Goal: Task Accomplishment & Management: Manage account settings

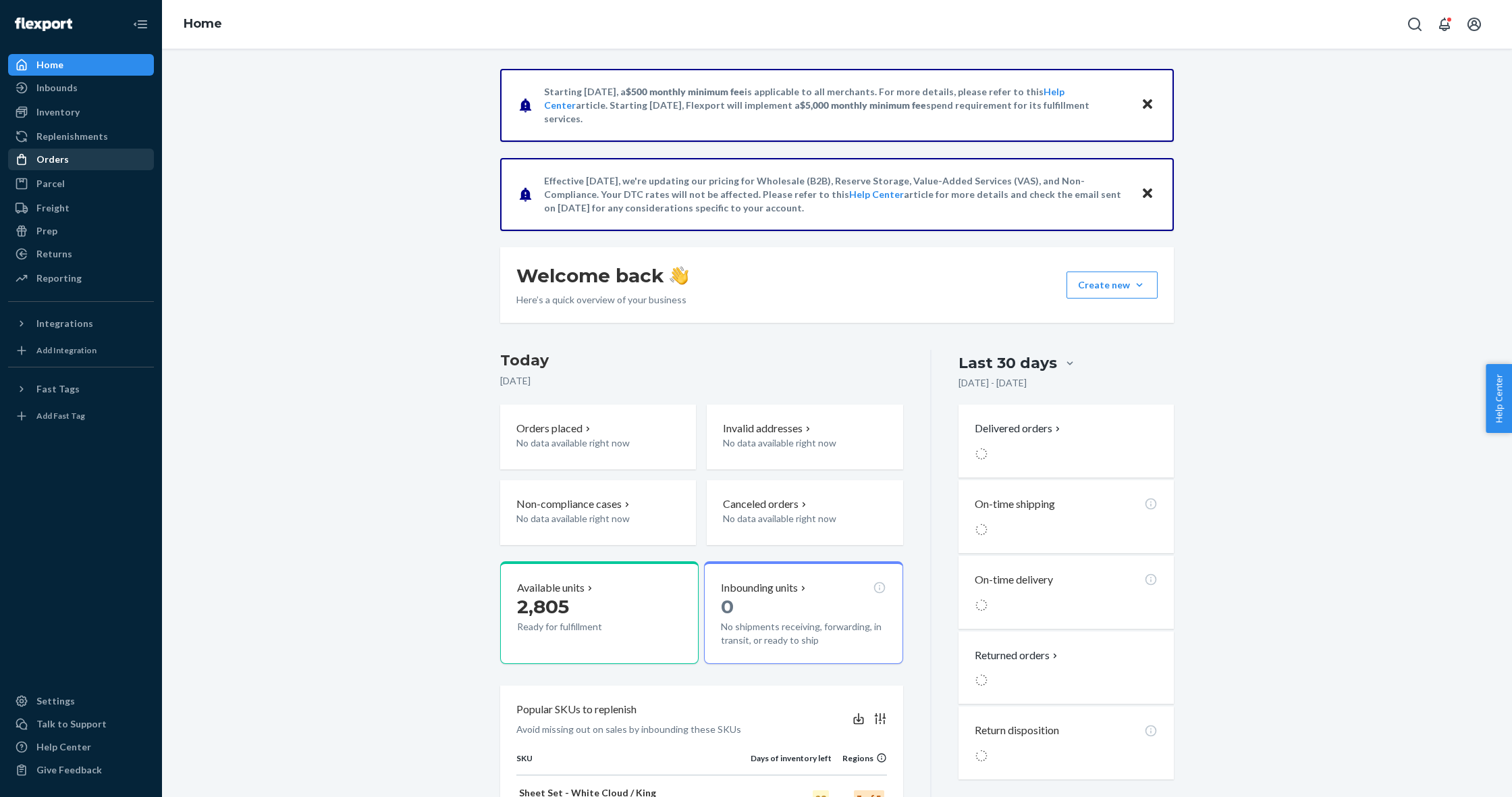
click at [46, 157] on div "Orders" at bounding box center [52, 159] width 32 height 14
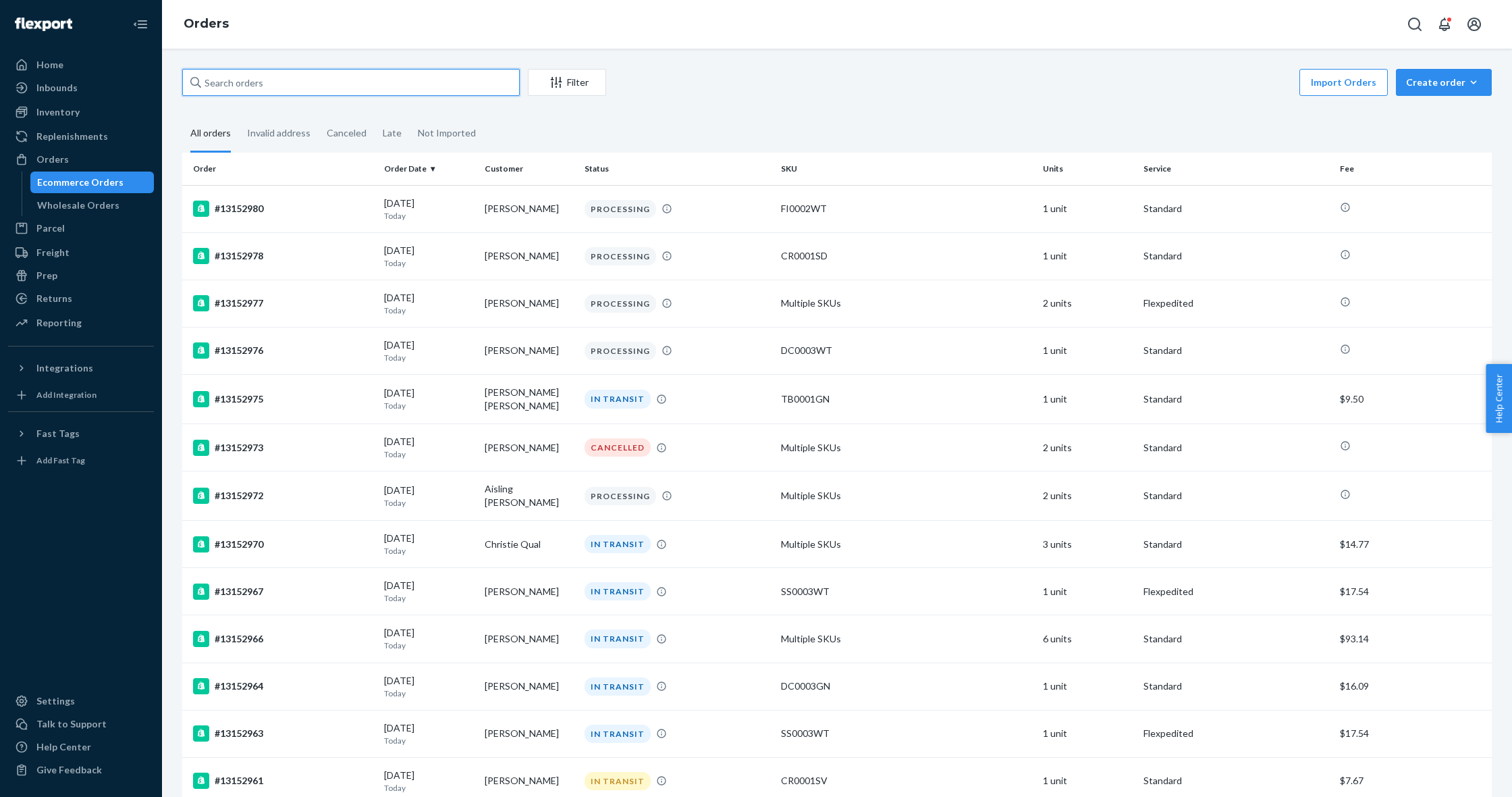
click at [294, 92] on input "text" at bounding box center [351, 82] width 338 height 27
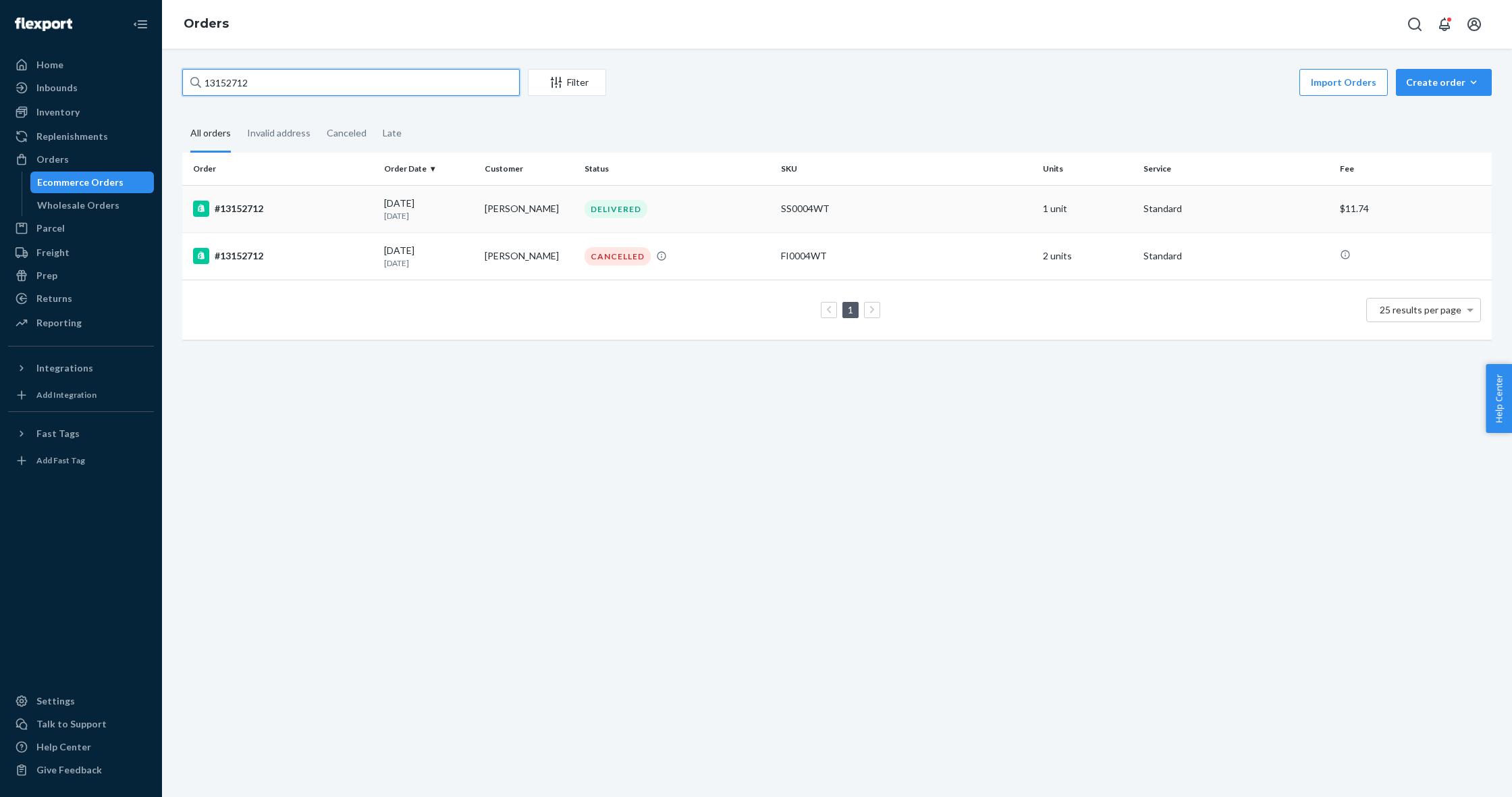
type input "13152712"
click at [289, 203] on div "#13152712" at bounding box center [283, 209] width 180 height 16
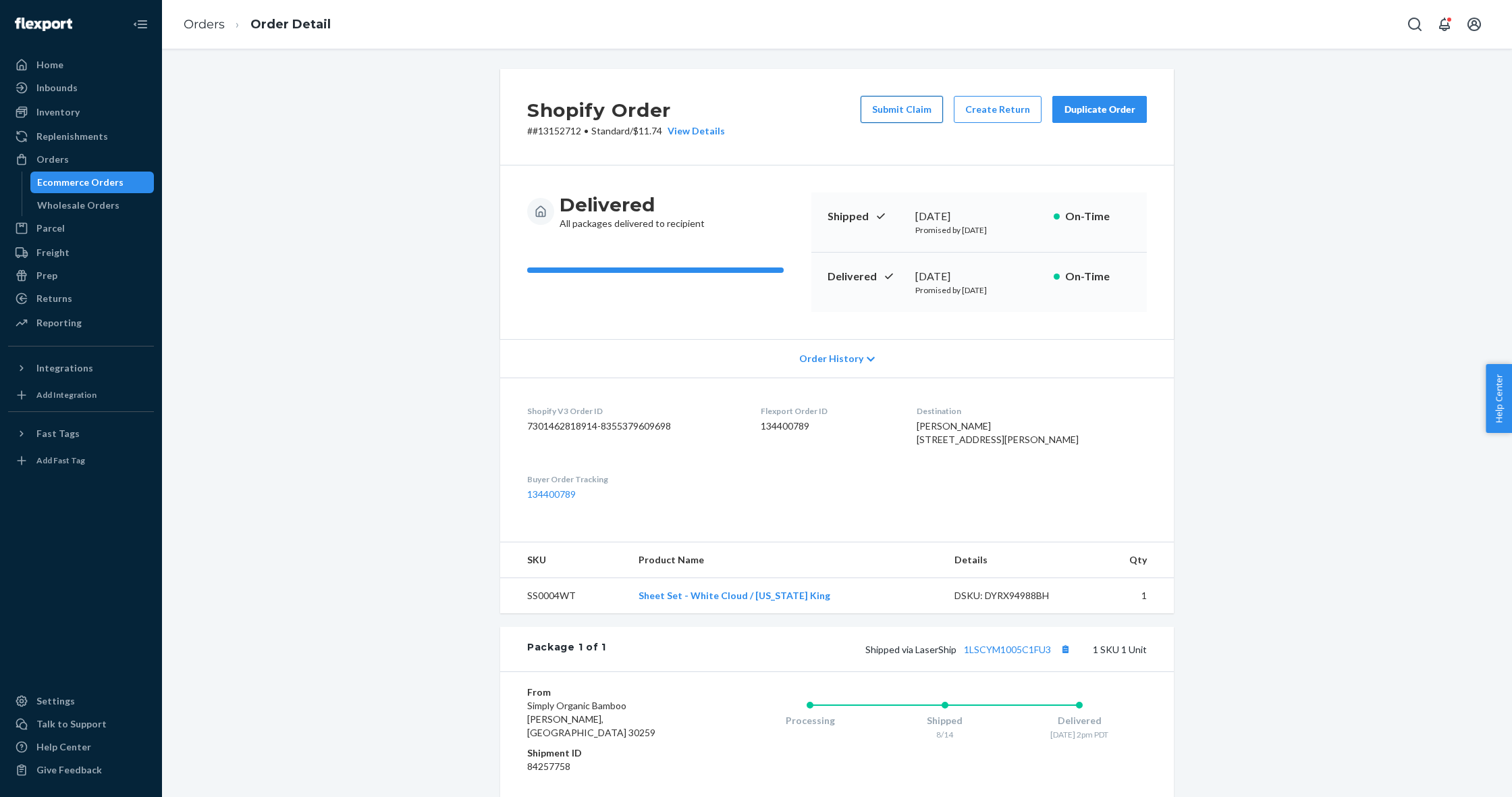
click at [909, 113] on button "Submit Claim" at bounding box center [902, 109] width 82 height 27
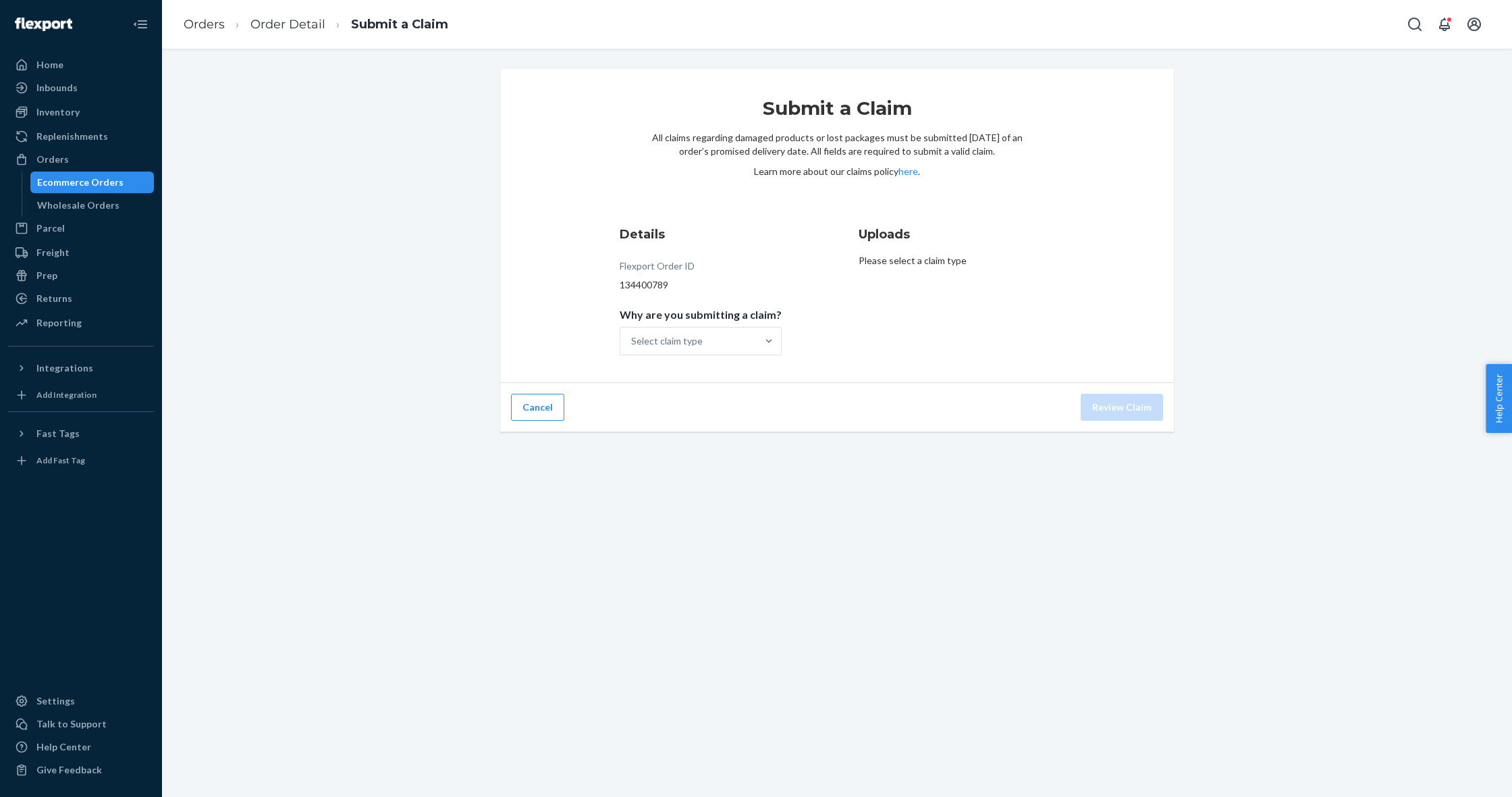
click at [737, 357] on div "Details Flexport Order ID 134400789 Why are you submitting a claim? Select clai…" at bounding box center [718, 289] width 196 height 146
click at [736, 346] on div "Select claim type" at bounding box center [688, 340] width 136 height 27
click at [633, 346] on input "Why are you submitting a claim? option Order delivered but lost focused, 1 of 4…" at bounding box center [631, 341] width 1 height 14
click at [725, 399] on div "Order delivered damaged" at bounding box center [701, 400] width 157 height 27
click at [633, 348] on input "Why are you submitting a claim? option Order delivered damaged focused, 2 of 4.…" at bounding box center [631, 341] width 1 height 14
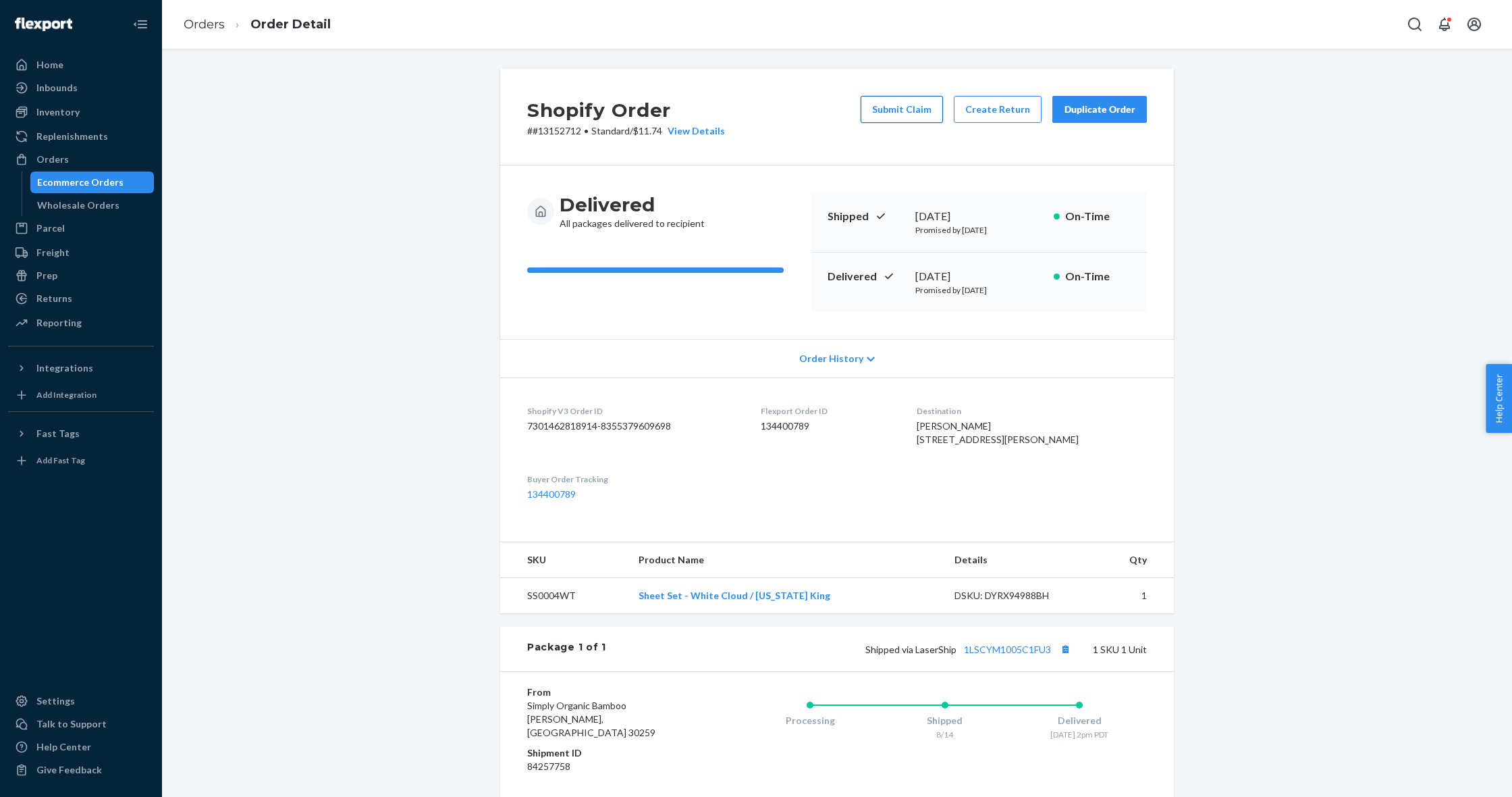
click at [886, 115] on button "Submit Claim" at bounding box center [902, 109] width 82 height 27
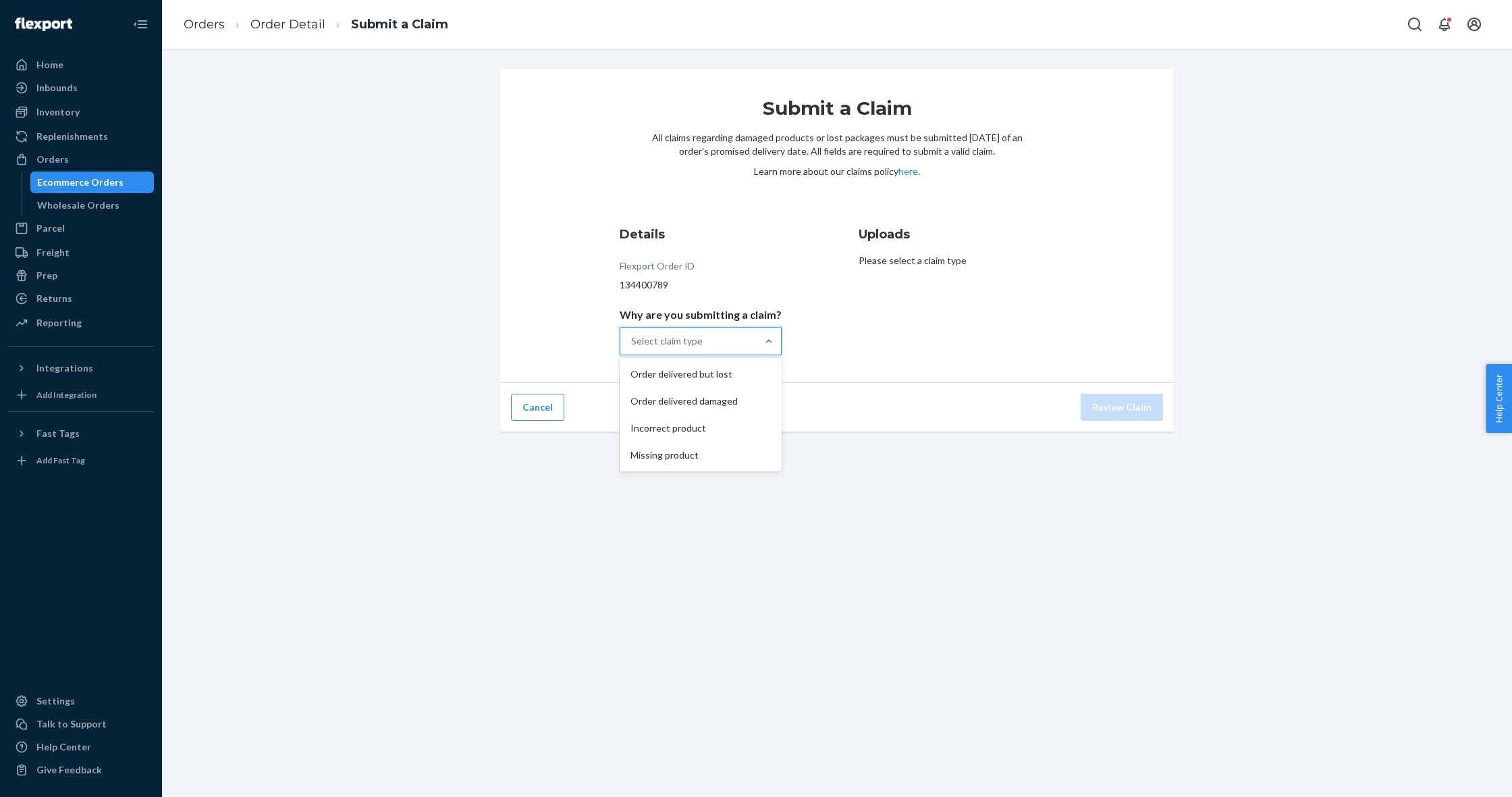
click at [702, 338] on div "Select claim type" at bounding box center [667, 341] width 71 height 14
click at [633, 338] on input "Why are you submitting a claim? option Order delivered but lost focused, 1 of 4…" at bounding box center [631, 341] width 1 height 14
click at [709, 398] on div "Order delivered damaged" at bounding box center [701, 400] width 157 height 27
click at [633, 348] on input "Why are you submitting a claim? option Order delivered damaged focused, 2 of 4.…" at bounding box center [631, 341] width 1 height 14
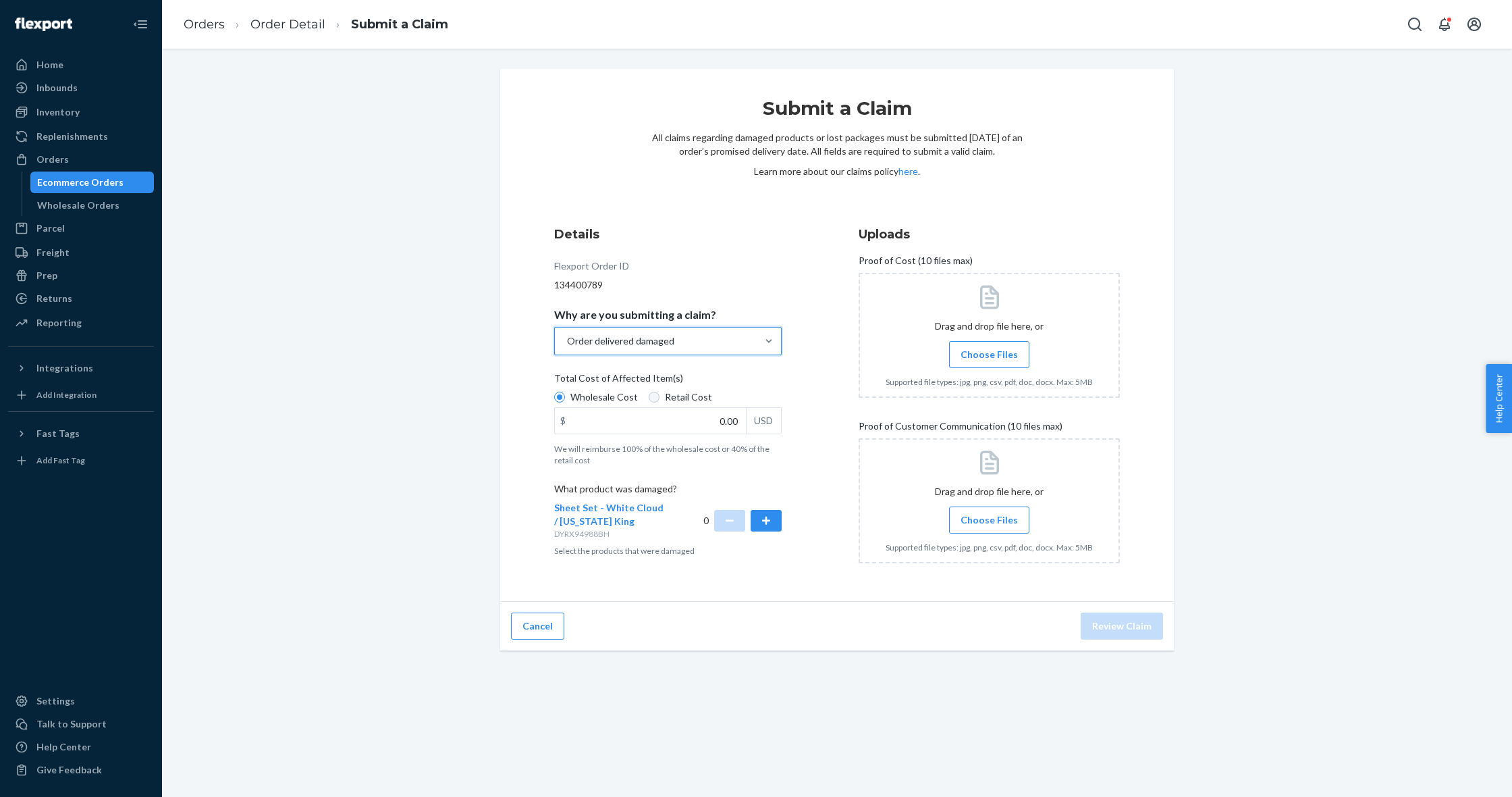
click at [656, 397] on input "Retail Cost" at bounding box center [654, 397] width 11 height 11
radio input "true"
radio input "false"
click at [727, 427] on input "0.00" at bounding box center [650, 420] width 191 height 26
type input "239.00"
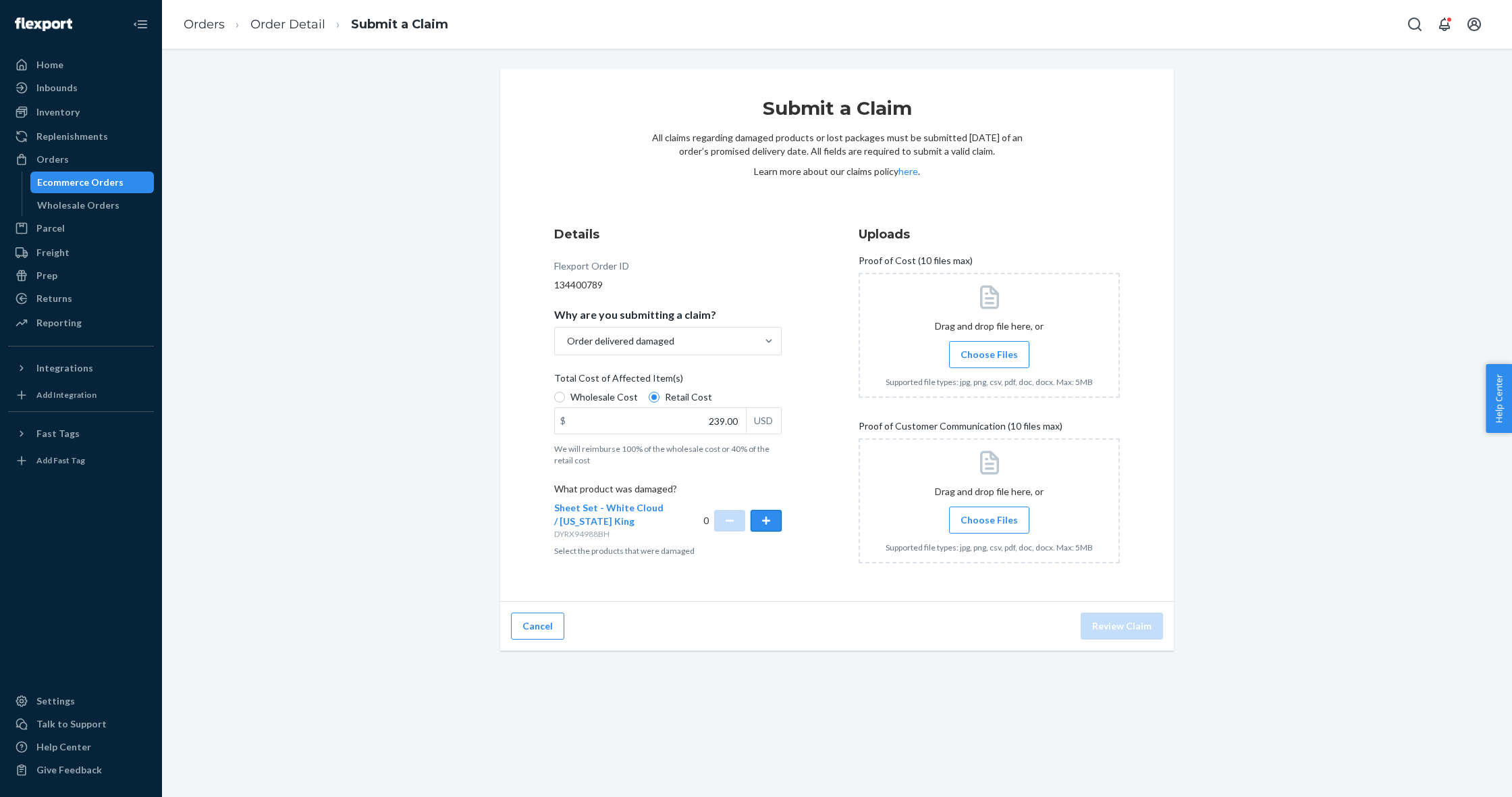
click at [770, 526] on button "button" at bounding box center [767, 520] width 31 height 22
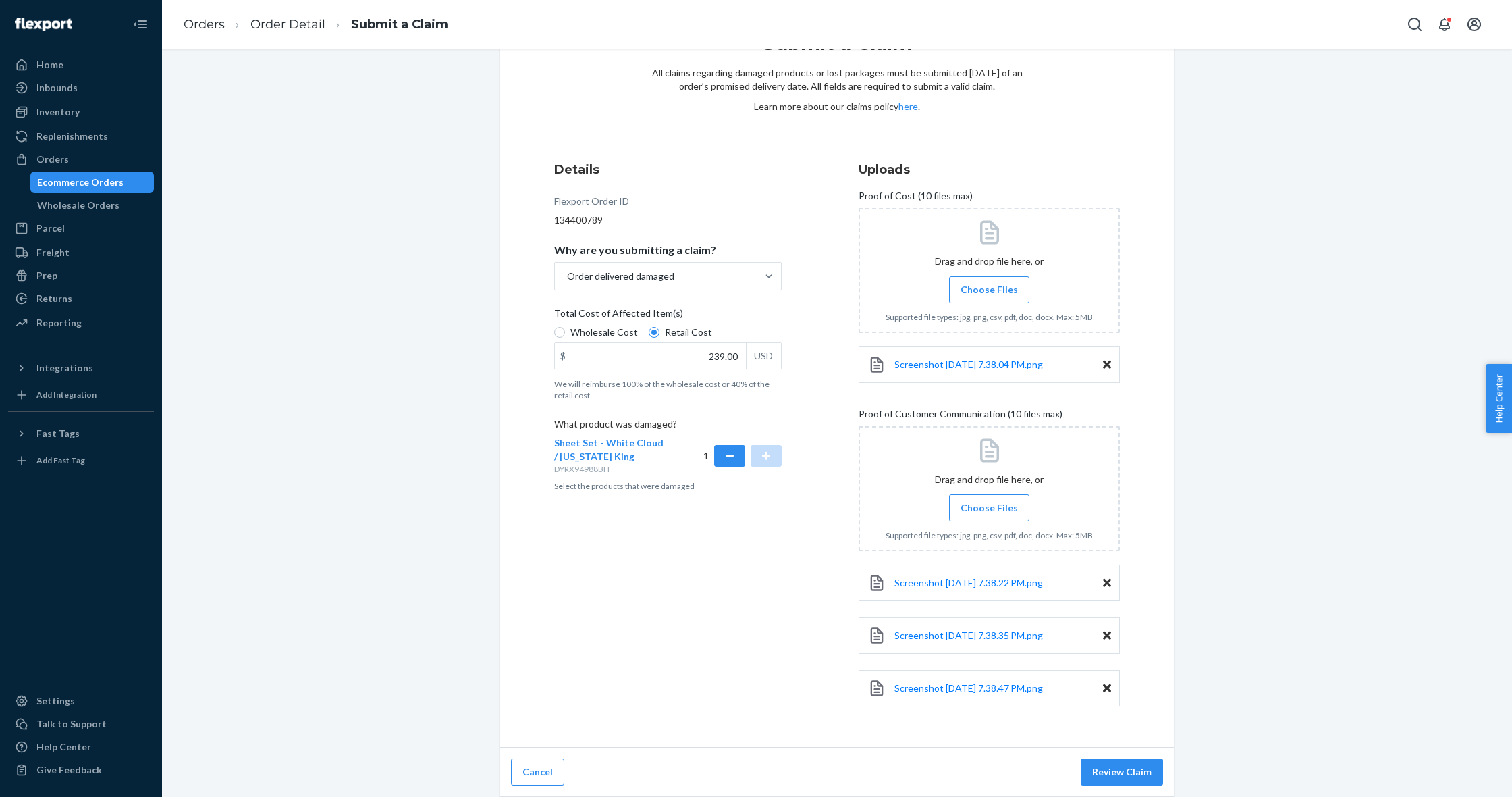
scroll to position [60, 0]
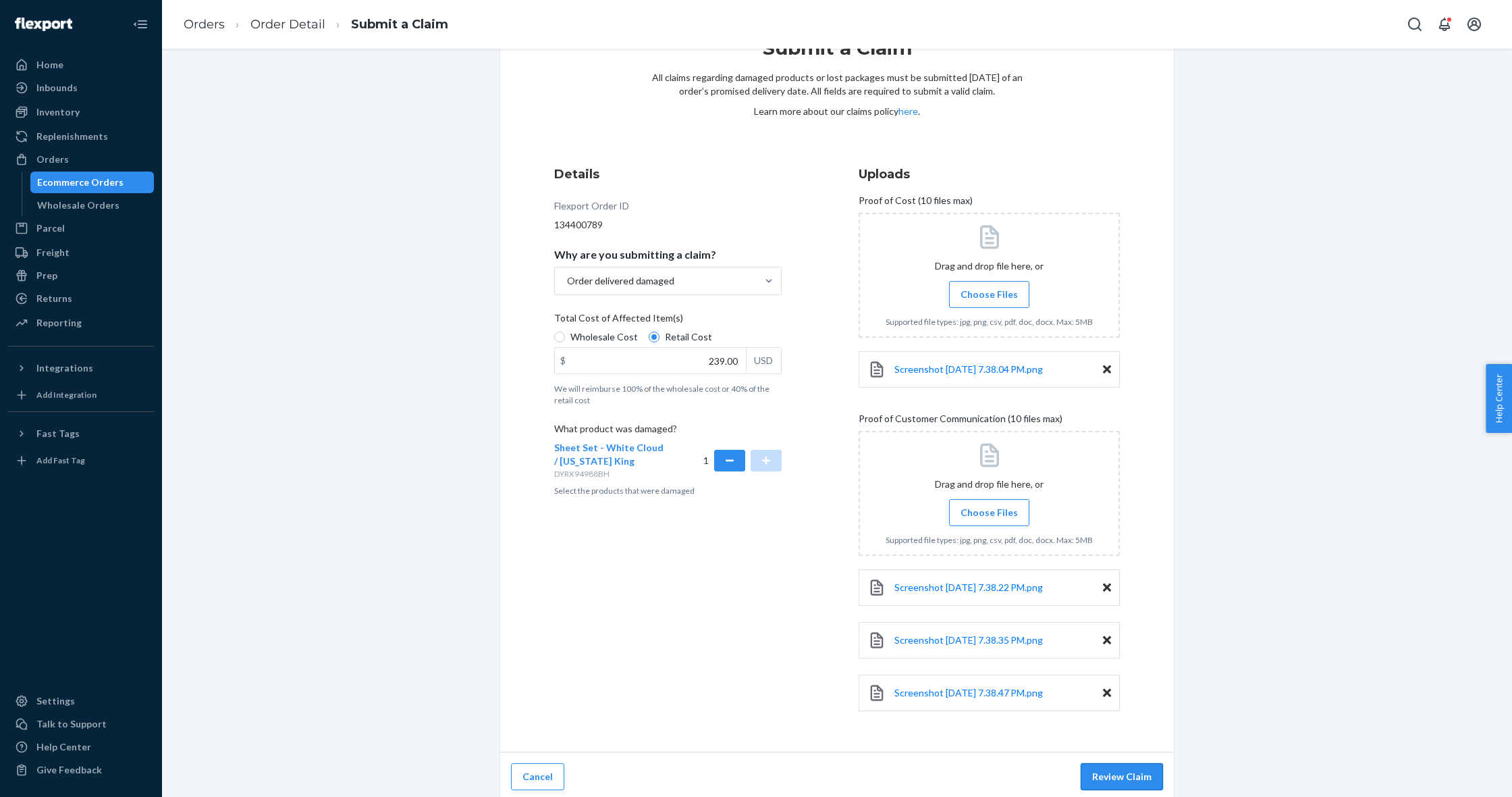
click at [1118, 783] on button "Review Claim" at bounding box center [1122, 776] width 82 height 27
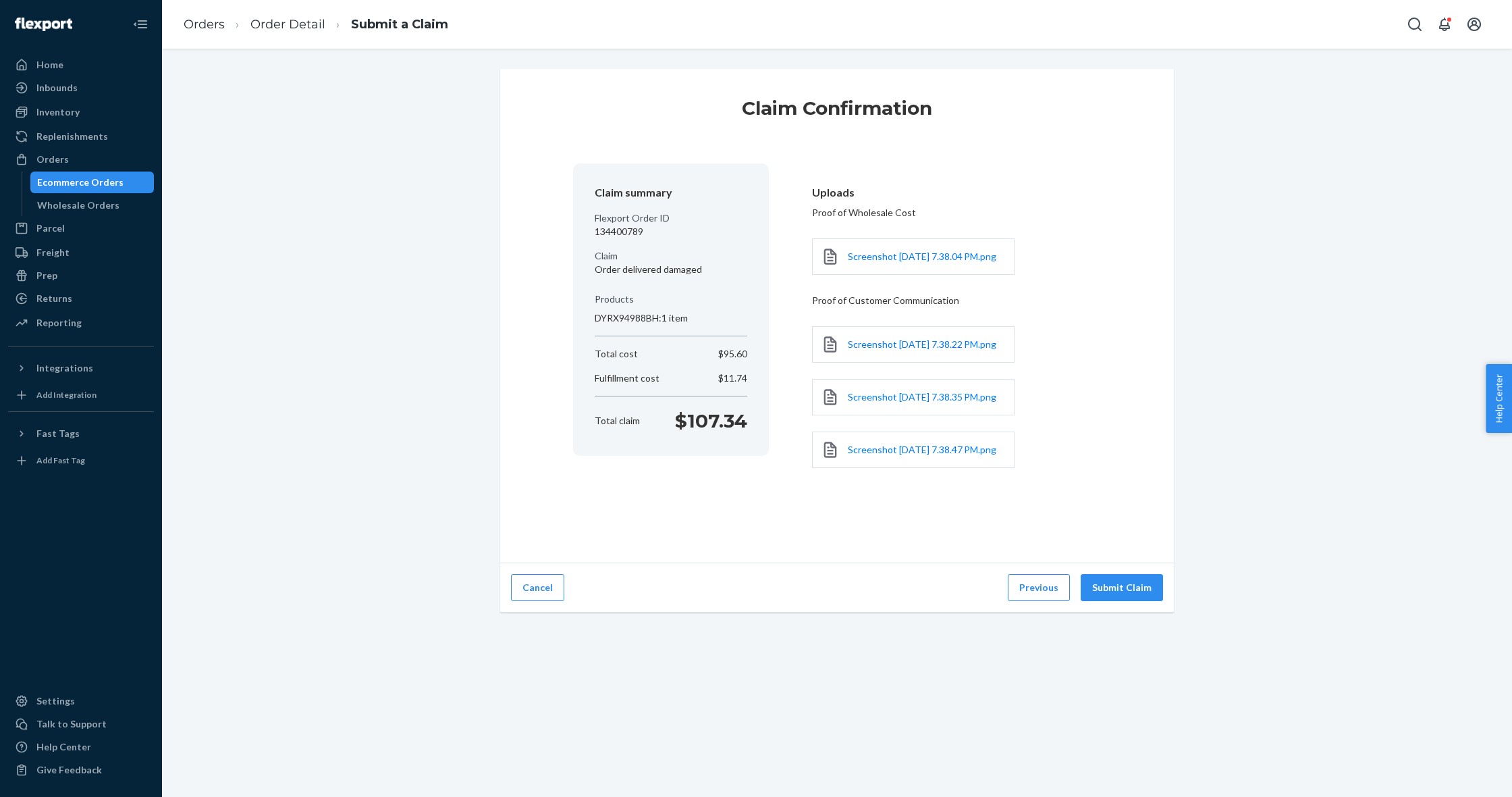
scroll to position [0, 0]
click at [1113, 601] on button "Submit Claim" at bounding box center [1122, 586] width 82 height 27
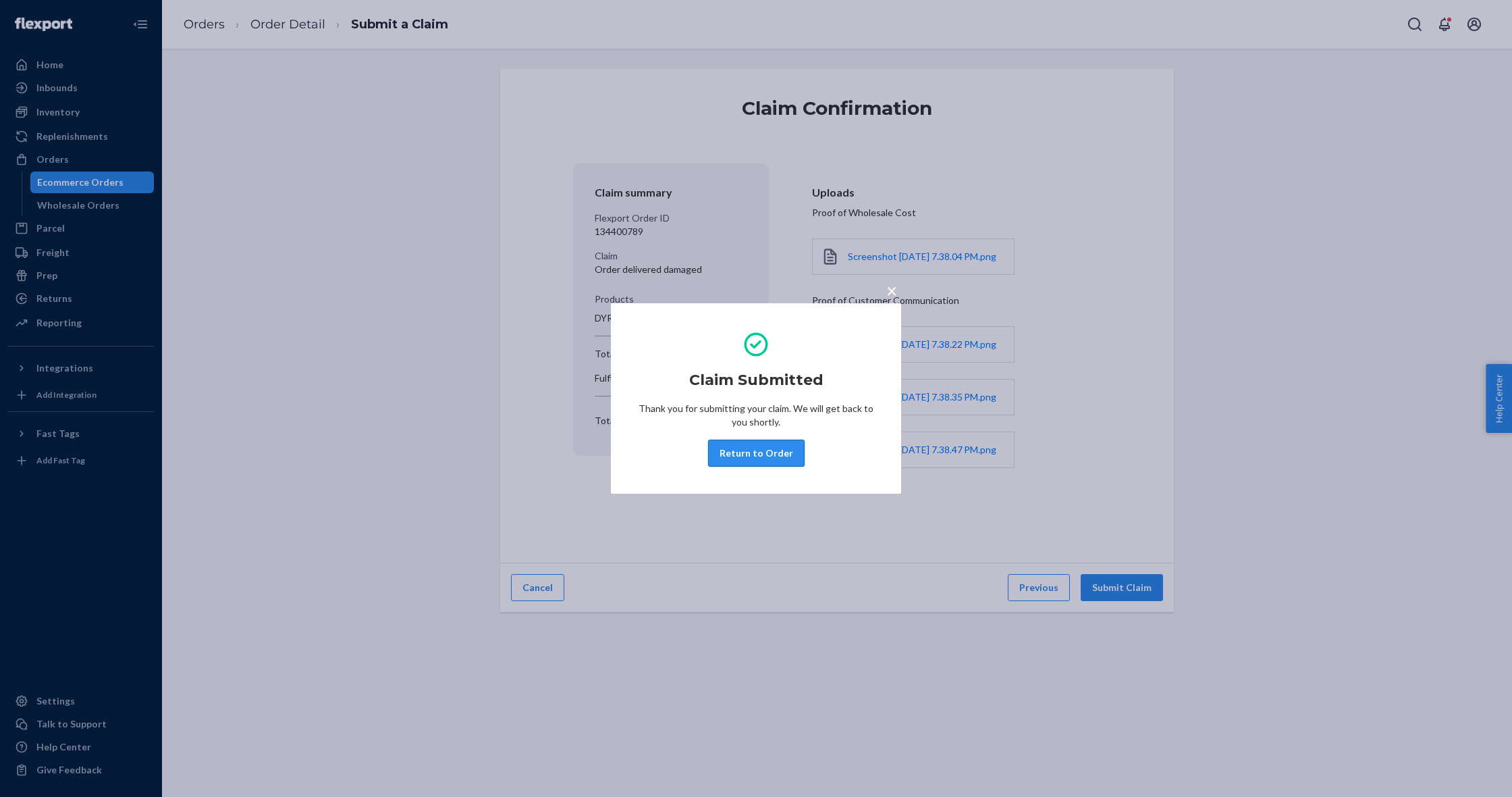
click at [738, 453] on button "Return to Order" at bounding box center [756, 453] width 96 height 27
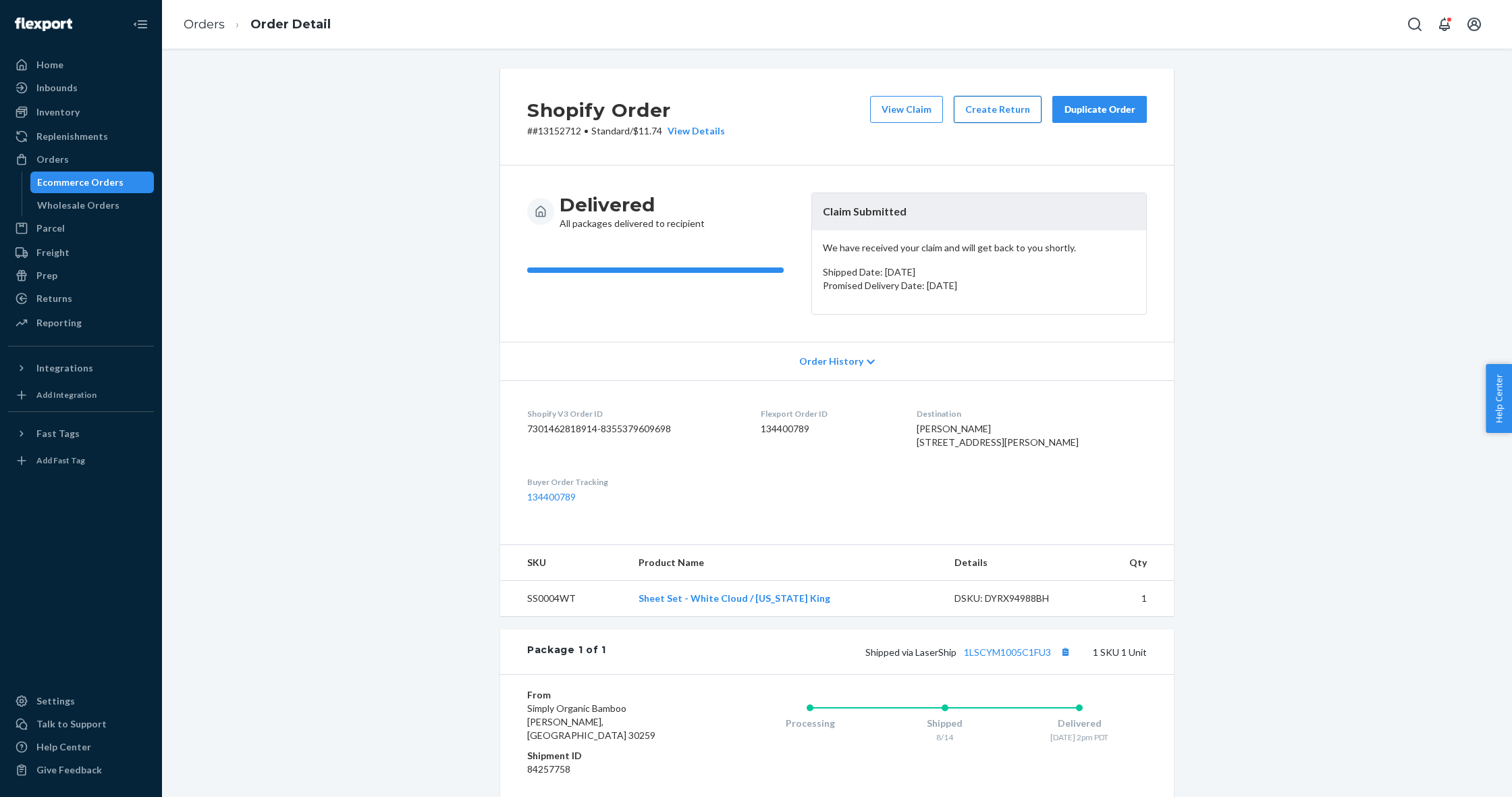
click at [995, 107] on button "Create Return" at bounding box center [997, 109] width 88 height 27
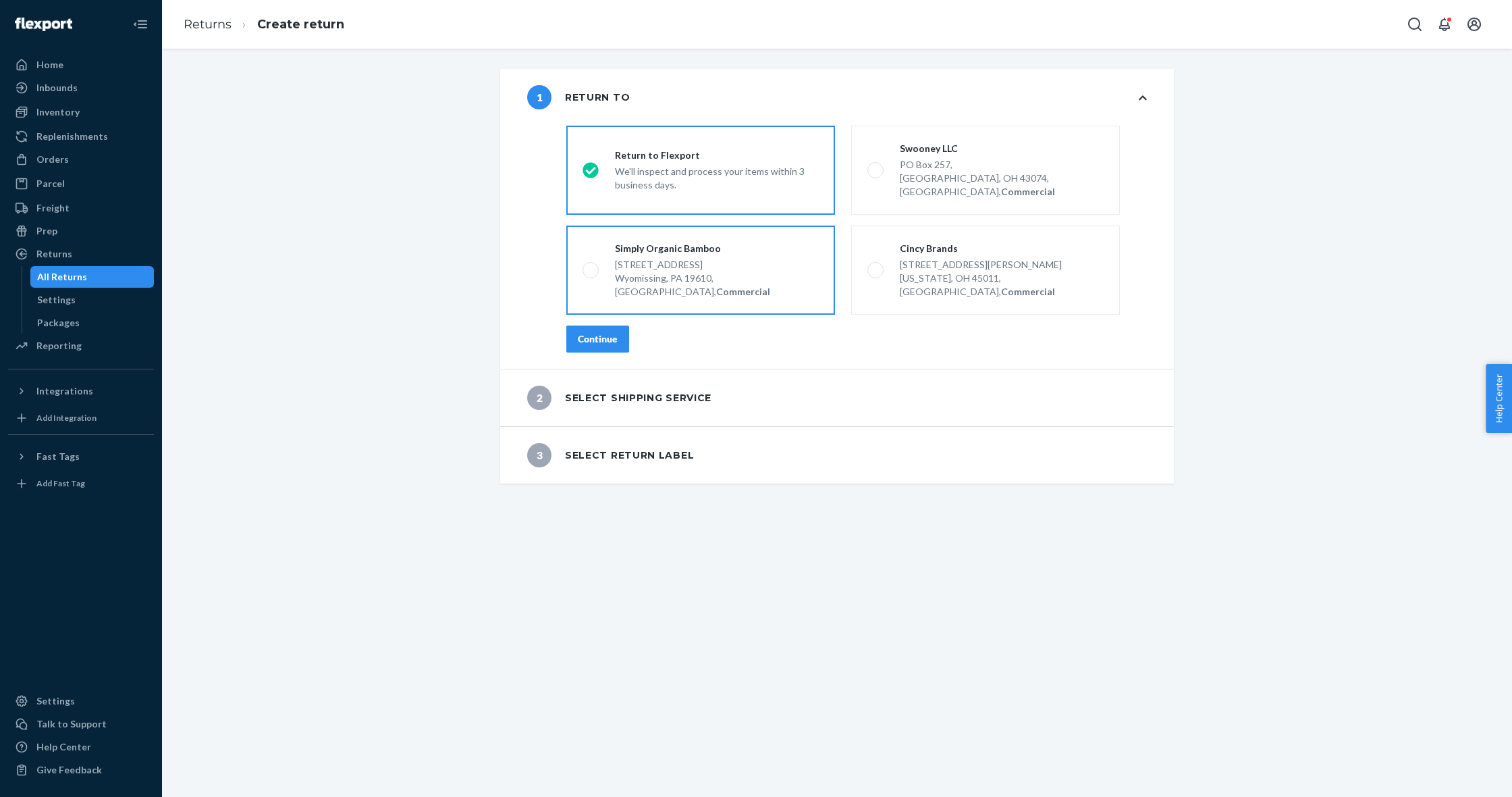
click at [655, 258] on div "[STREET_ADDRESS]" at bounding box center [716, 265] width 204 height 14
click at [592, 266] on input "Simply Organic Bamboo [STREET_ADDRESS], Commercial" at bounding box center [587, 270] width 9 height 9
radio input "true"
click at [599, 325] on button "Continue" at bounding box center [597, 338] width 63 height 27
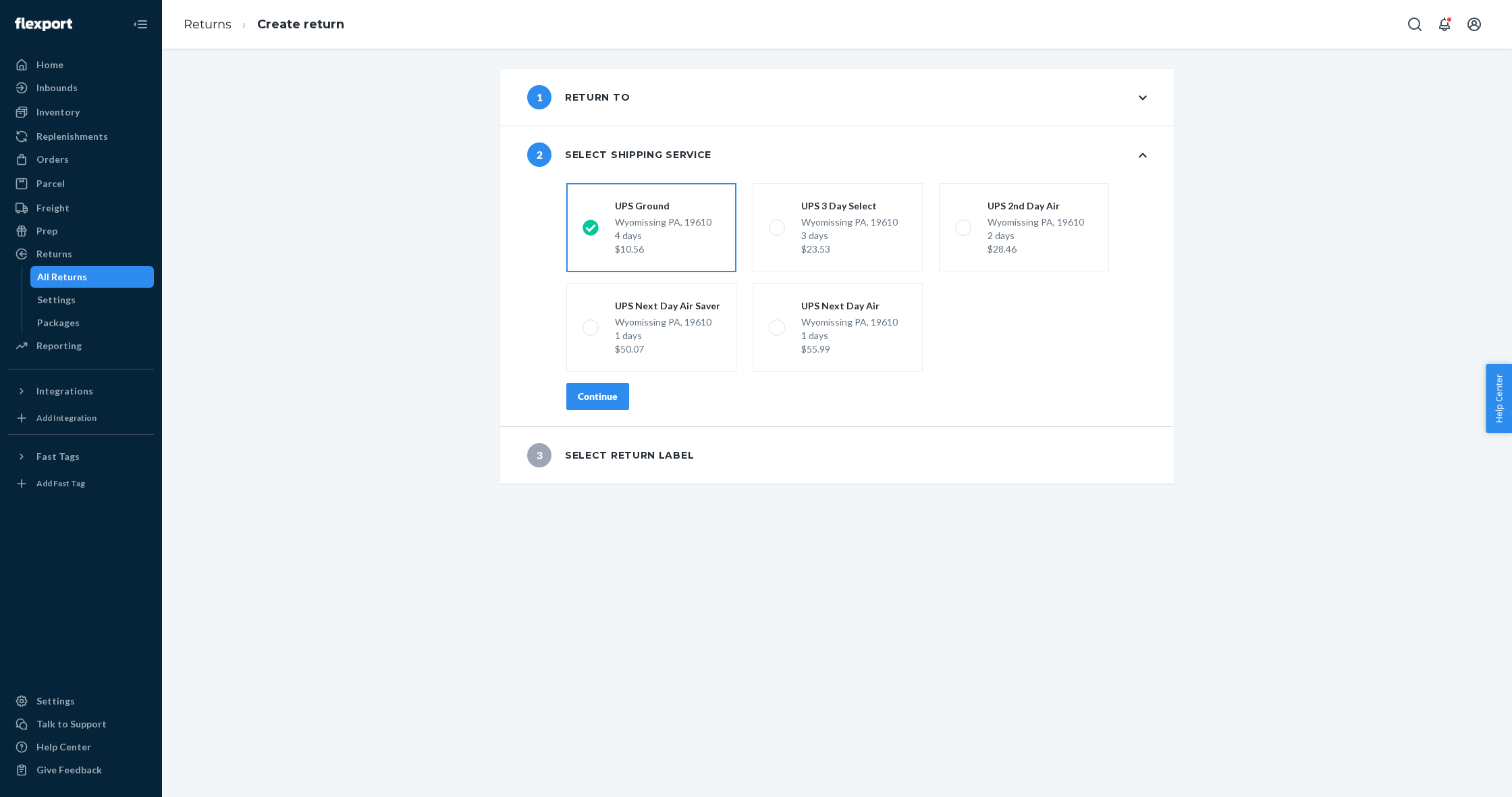
click at [618, 400] on button "Continue" at bounding box center [597, 396] width 63 height 27
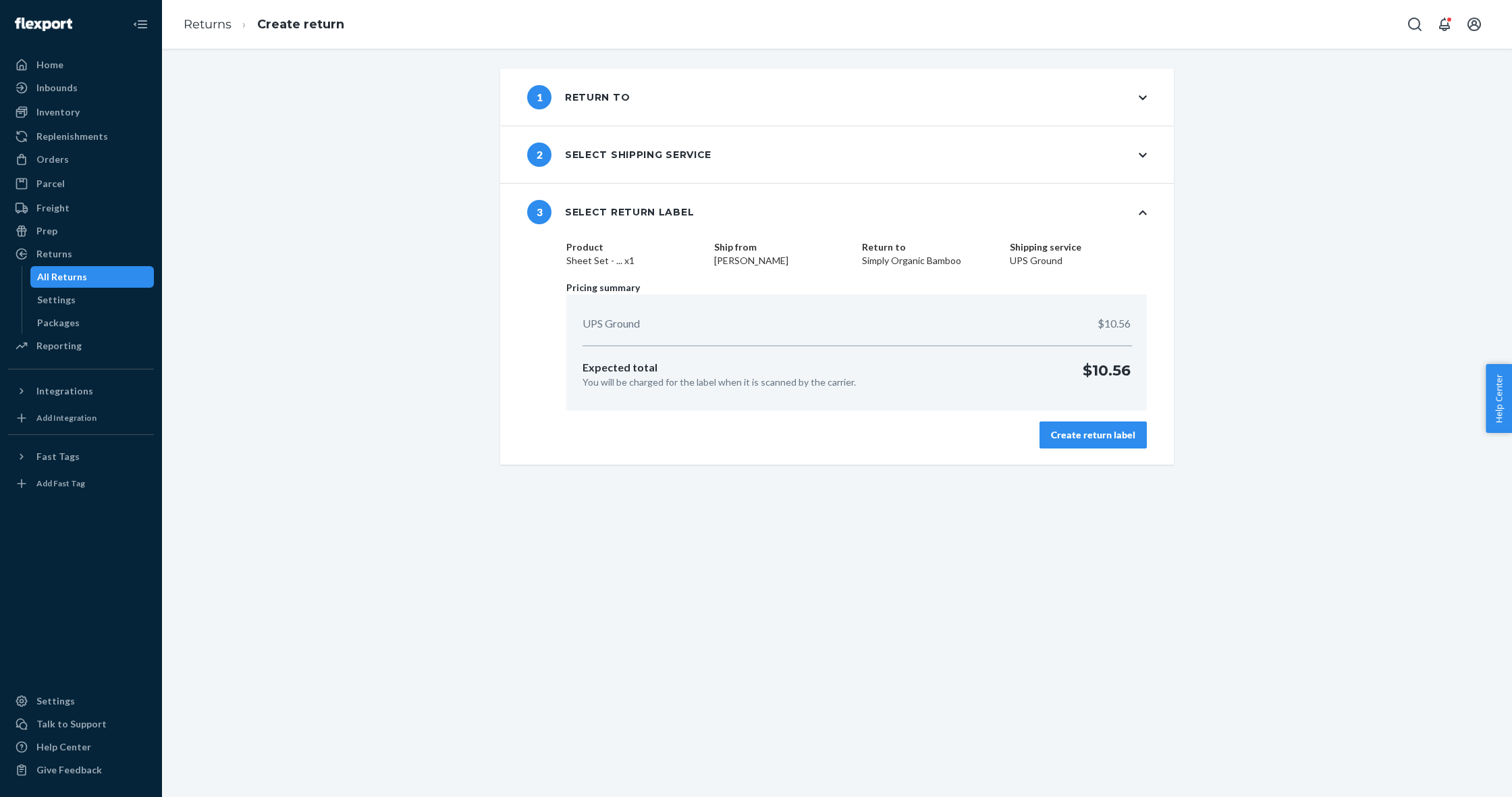
click at [1107, 442] on button "Create return label" at bounding box center [1093, 434] width 107 height 27
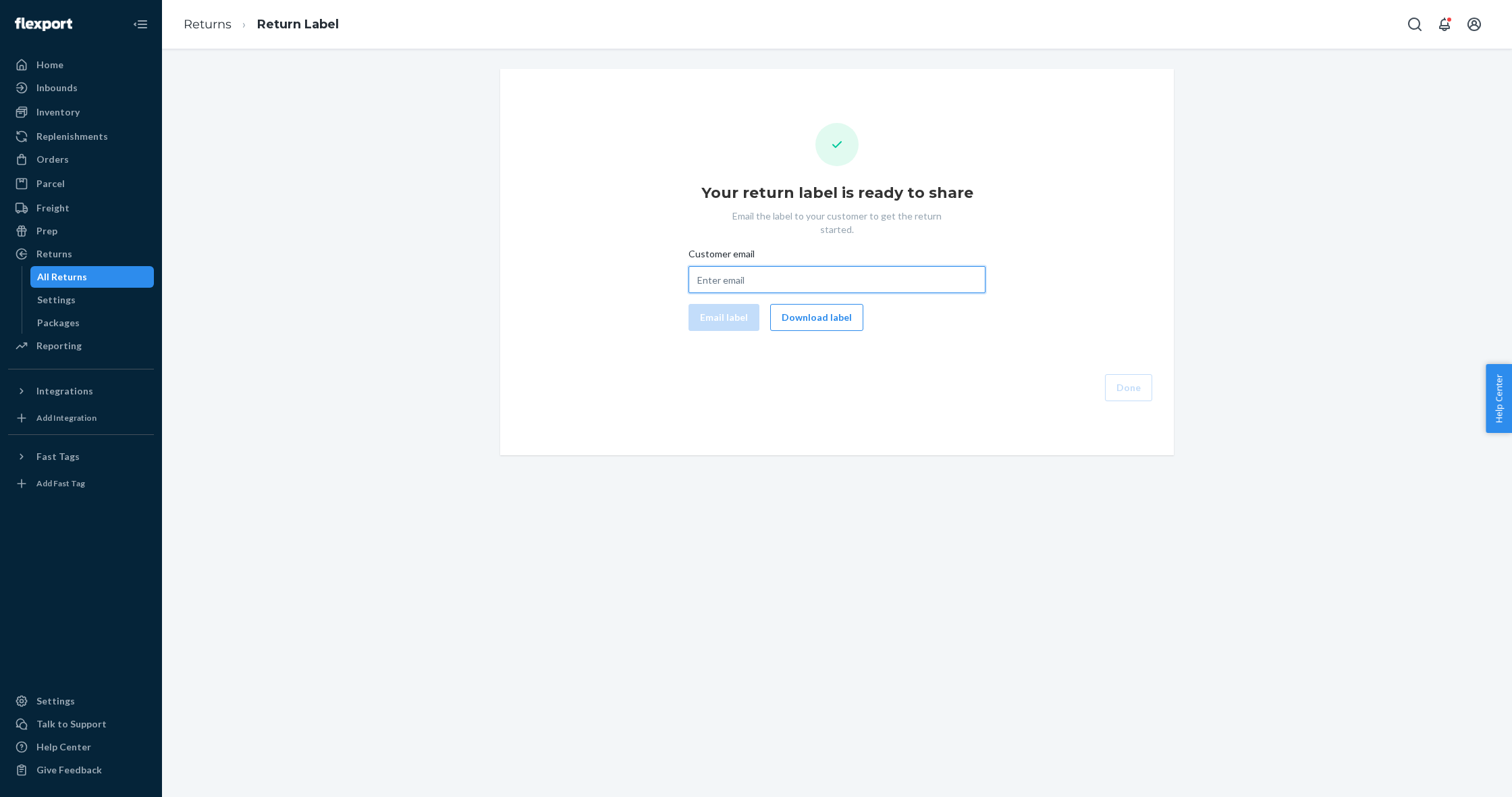
click at [792, 266] on input "Customer email" at bounding box center [837, 278] width 297 height 27
paste input "[EMAIL_ADDRESS][DOMAIN_NAME]"
type input "[EMAIL_ADDRESS][DOMAIN_NAME]"
click at [723, 308] on button "Email label" at bounding box center [723, 317] width 71 height 27
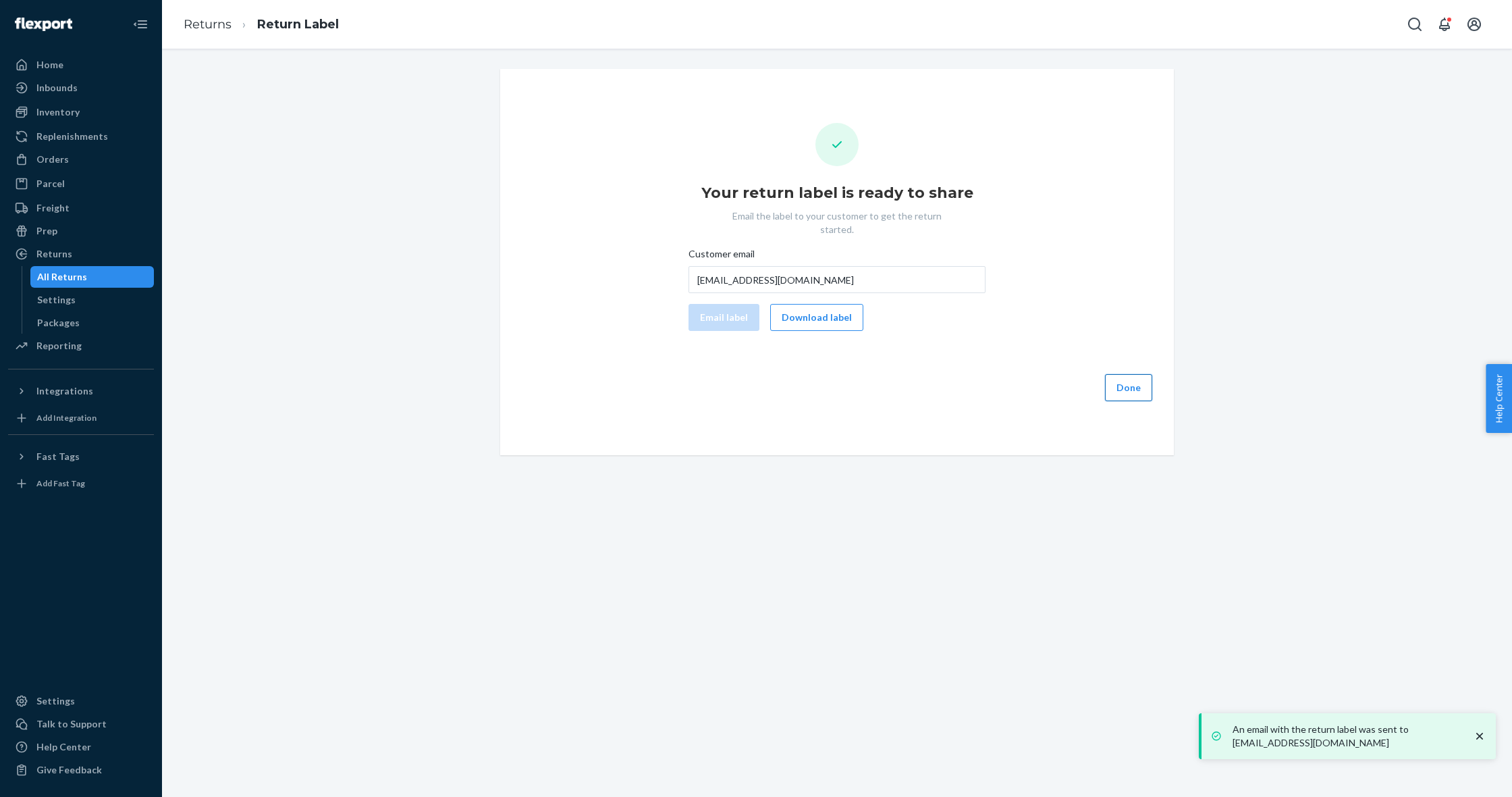
click at [1138, 374] on button "Done" at bounding box center [1128, 387] width 48 height 27
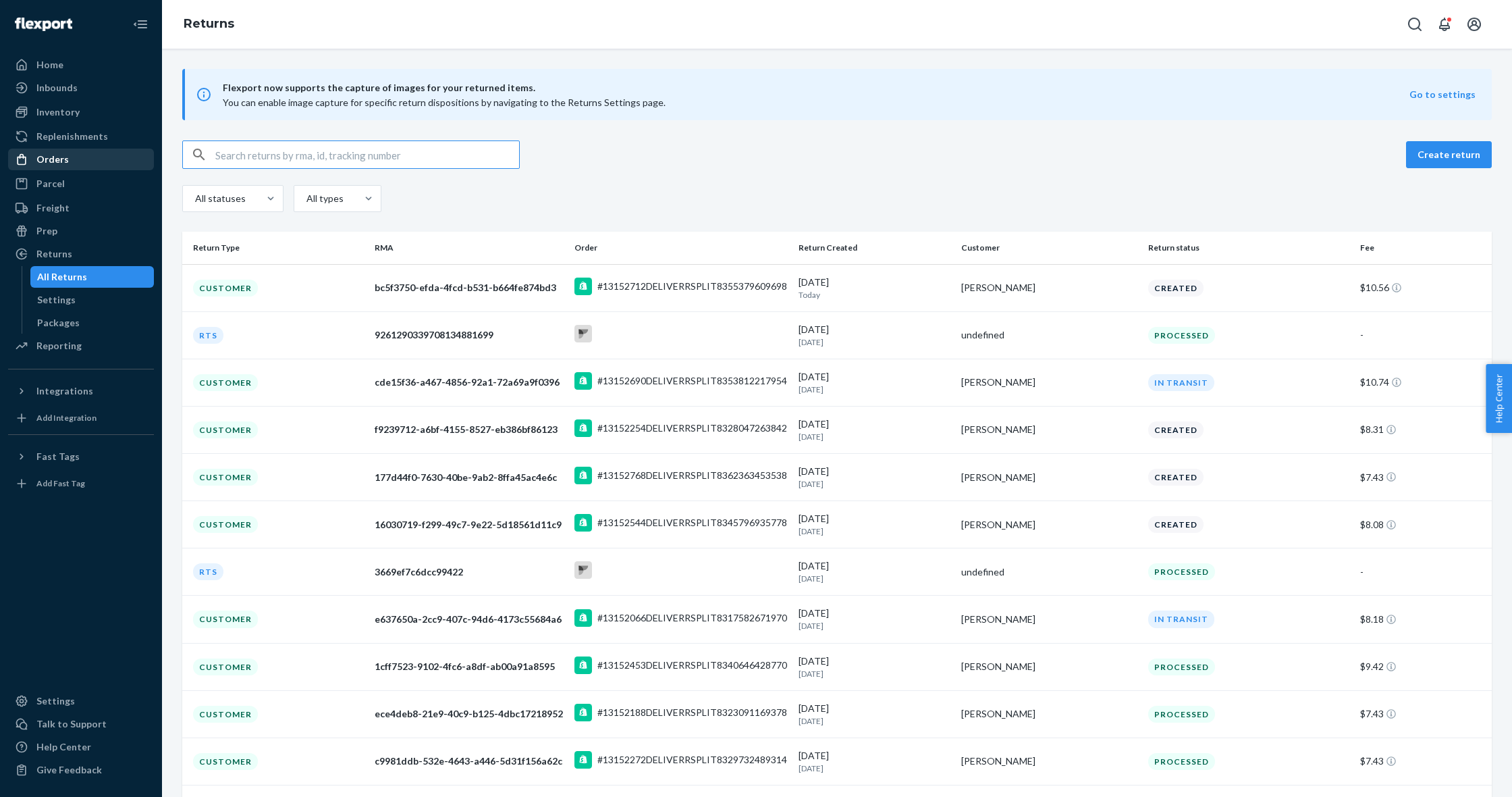
click at [65, 162] on div "Orders" at bounding box center [52, 159] width 32 height 14
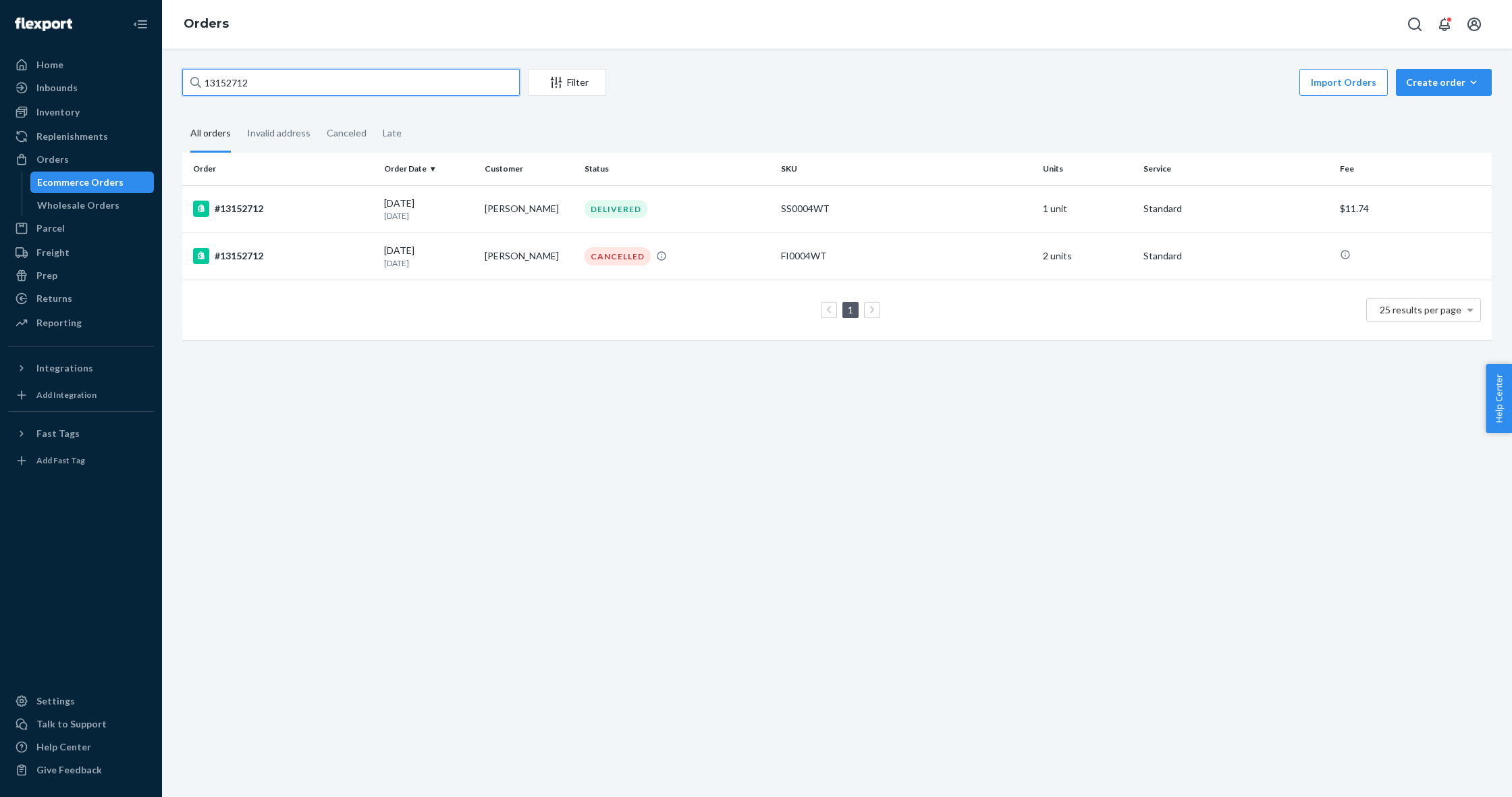
click at [268, 81] on input "13152712" at bounding box center [351, 82] width 338 height 27
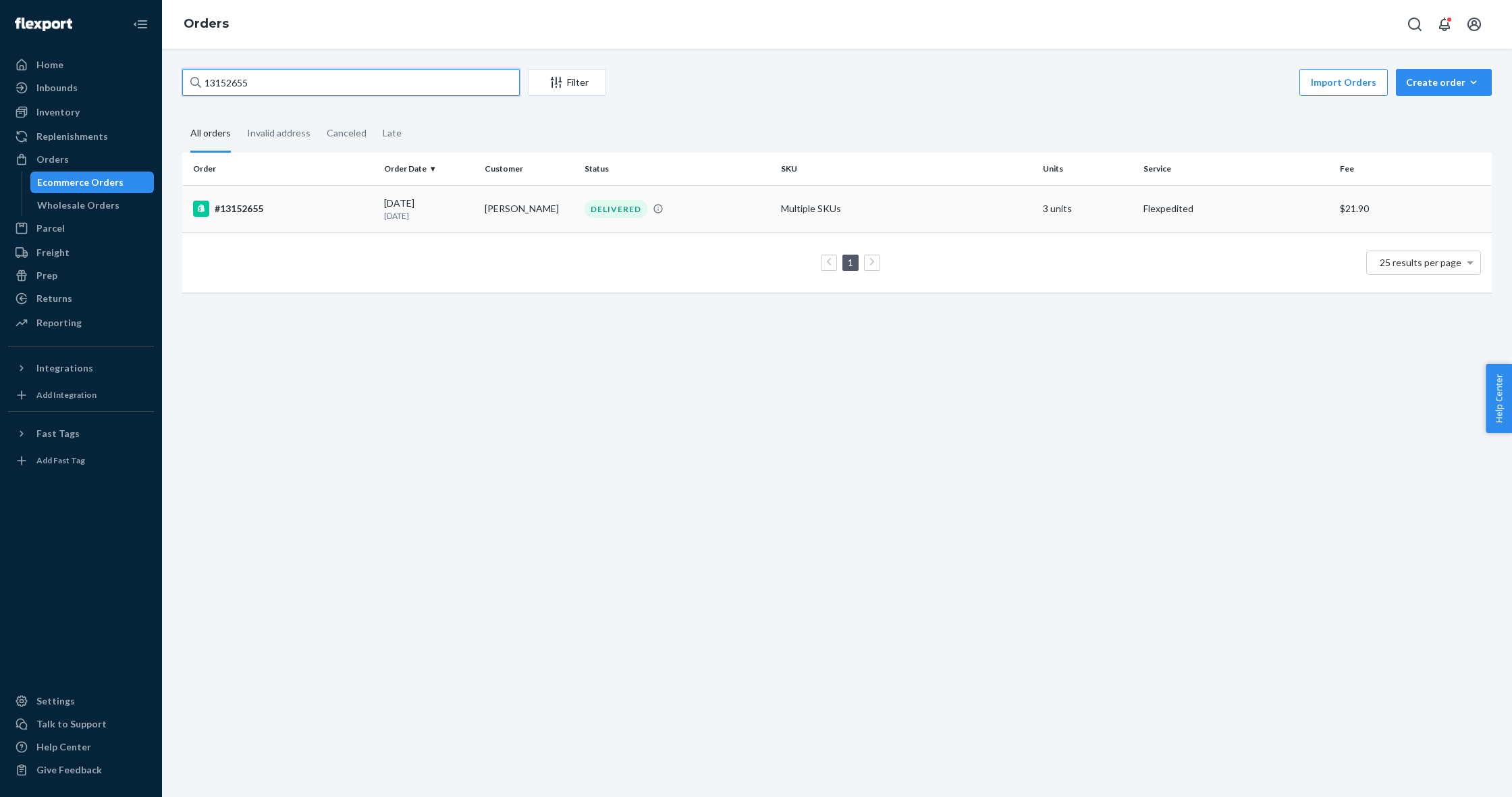
type input "13152655"
click at [275, 200] on td "#13152655" at bounding box center [280, 209] width 196 height 48
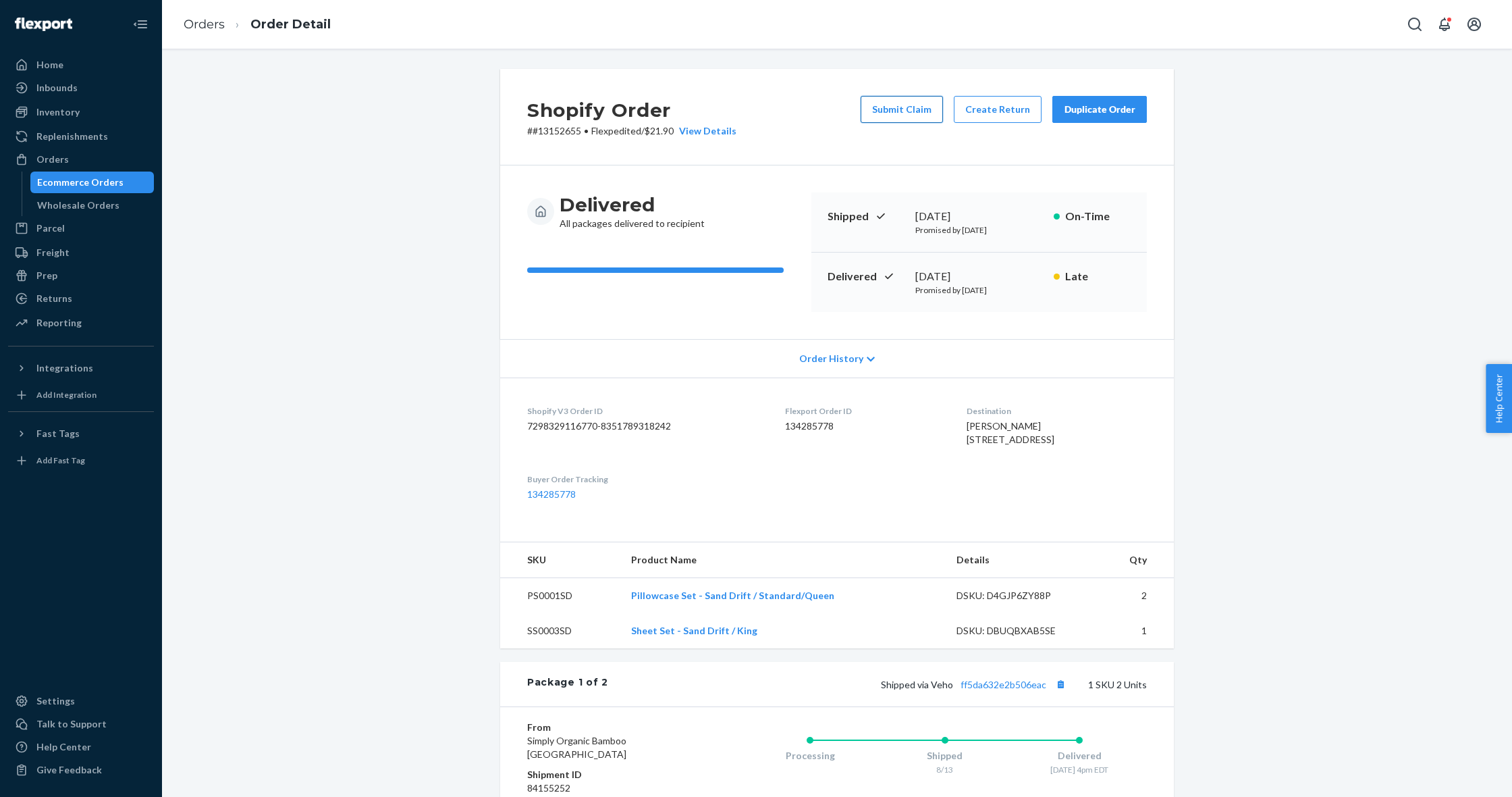
click at [904, 109] on button "Submit Claim" at bounding box center [902, 109] width 82 height 27
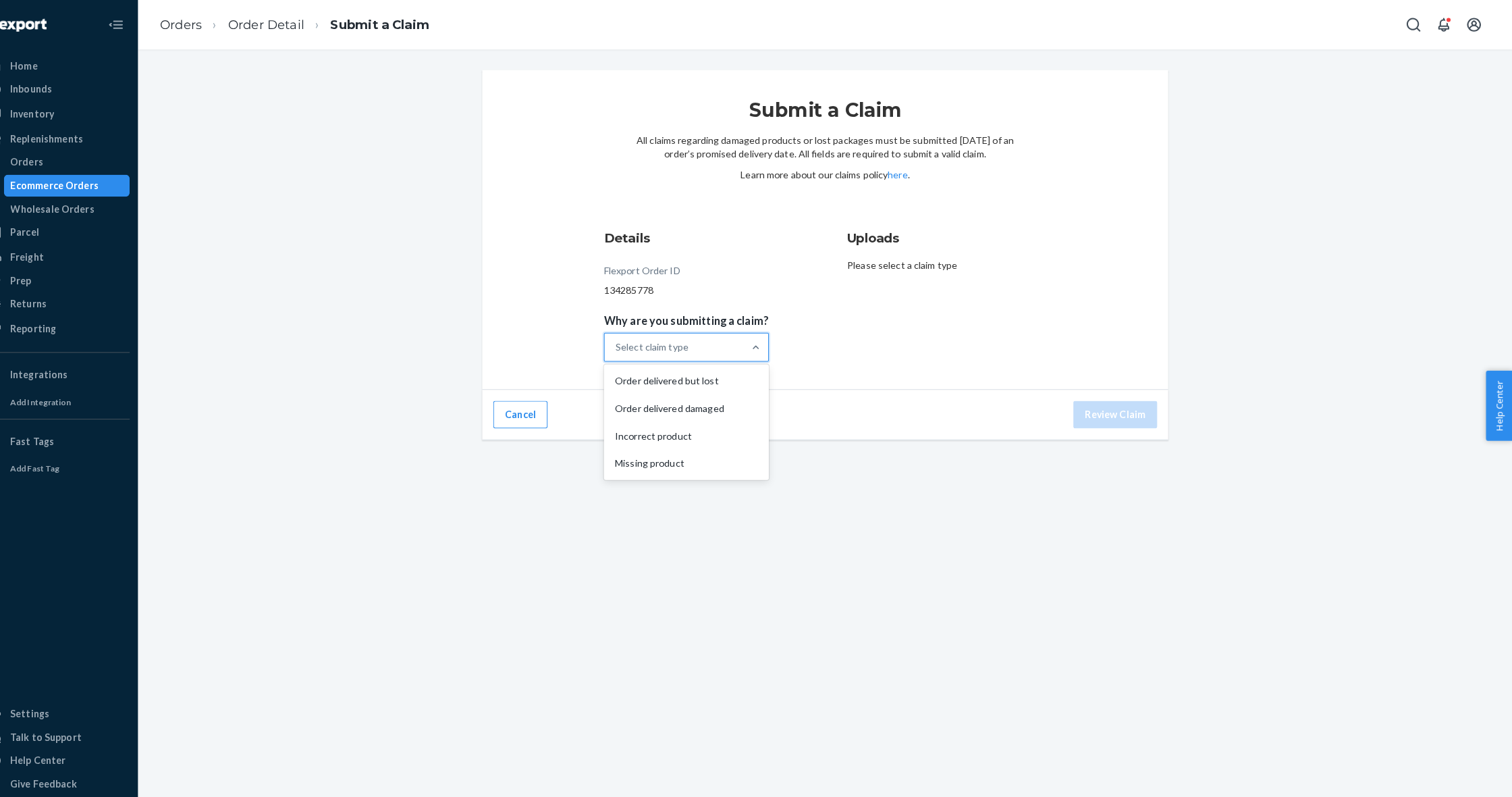
click at [725, 341] on div "Select claim type" at bounding box center [688, 340] width 136 height 27
click at [633, 341] on input "Why are you submitting a claim? option Order delivered but lost focused, 1 of 4…" at bounding box center [631, 341] width 1 height 14
click at [704, 402] on div "Order delivered damaged" at bounding box center [701, 400] width 157 height 27
click at [633, 348] on input "Why are you submitting a claim? option Order delivered damaged focused, 2 of 4.…" at bounding box center [631, 341] width 1 height 14
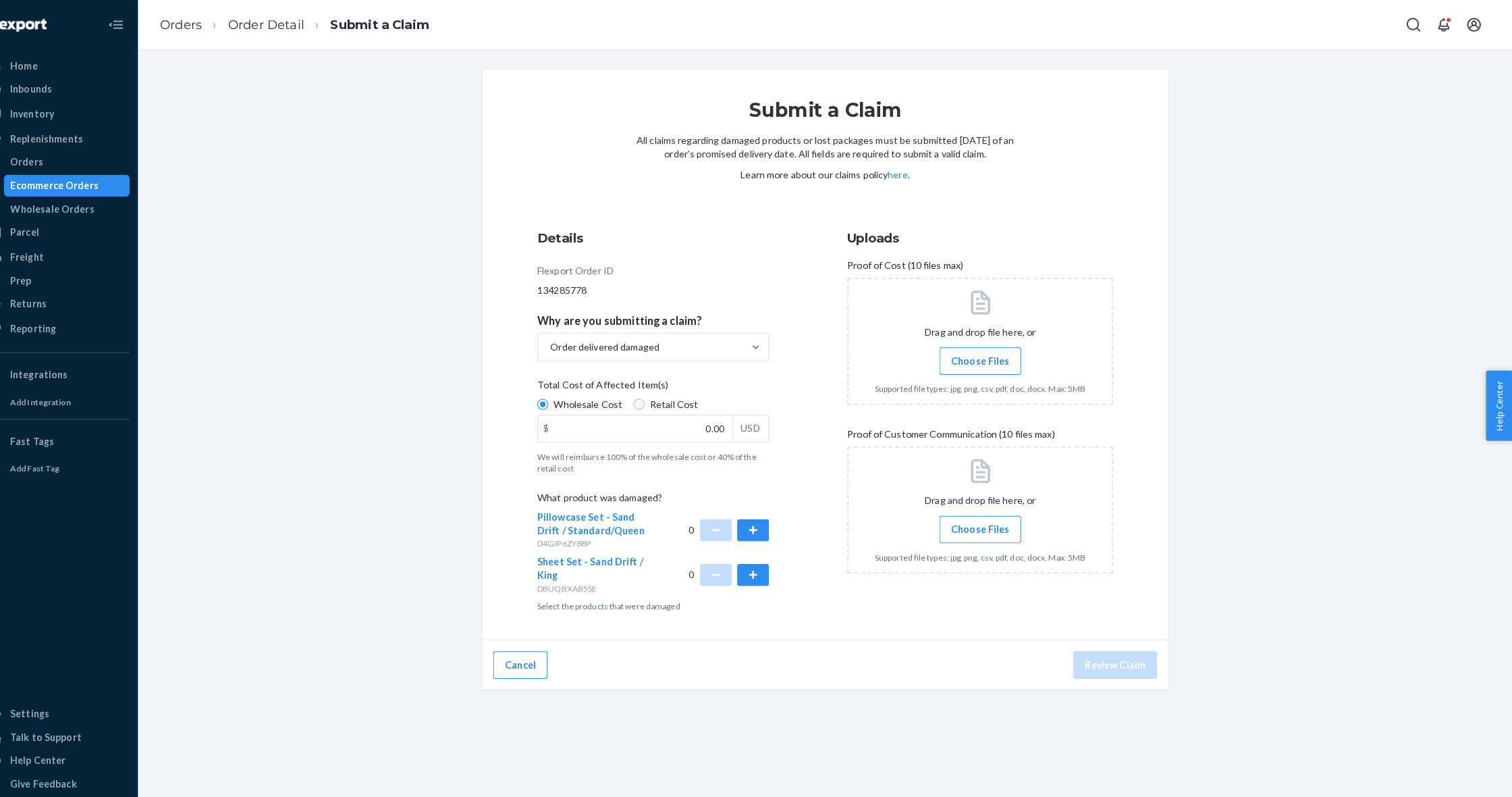
click at [648, 397] on input "Retail Cost" at bounding box center [654, 397] width 11 height 11
radio input "true"
radio input "false"
